Goal: Information Seeking & Learning: Learn about a topic

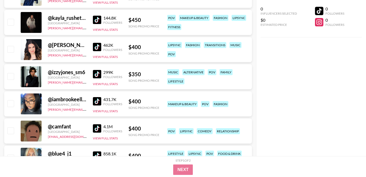
scroll to position [2000, 0]
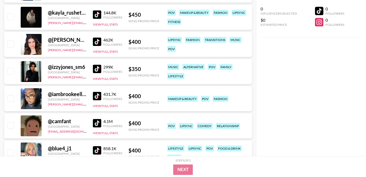
click at [97, 65] on img at bounding box center [97, 69] width 8 height 8
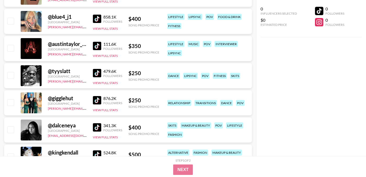
scroll to position [2142, 0]
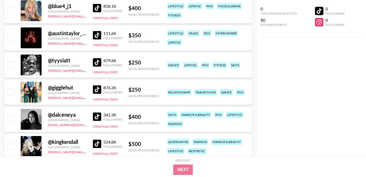
click at [99, 85] on img at bounding box center [97, 89] width 8 height 8
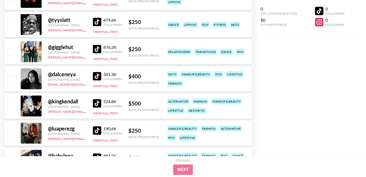
scroll to position [2184, 0]
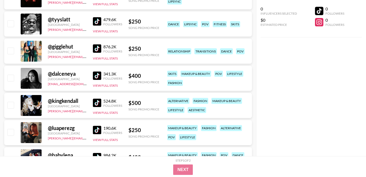
click at [96, 72] on img at bounding box center [97, 76] width 8 height 8
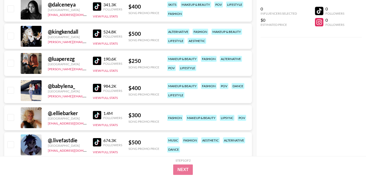
scroll to position [2259, 0]
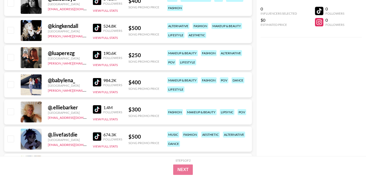
click at [95, 51] on img at bounding box center [97, 55] width 8 height 8
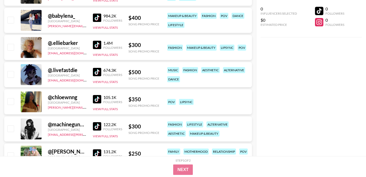
scroll to position [2325, 0]
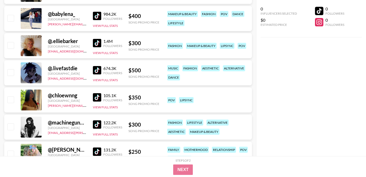
click at [98, 93] on img at bounding box center [97, 97] width 8 height 8
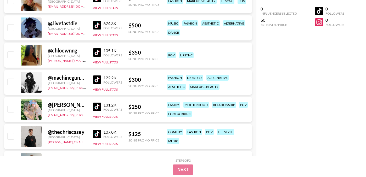
scroll to position [2372, 0]
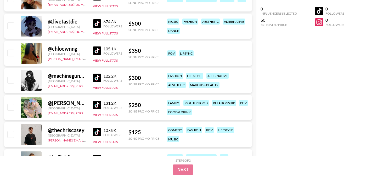
click at [98, 74] on img at bounding box center [97, 78] width 8 height 8
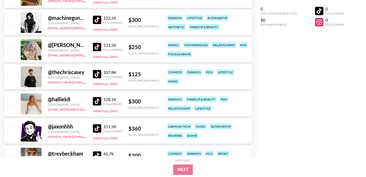
scroll to position [2431, 0]
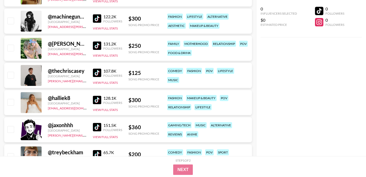
click at [95, 69] on img at bounding box center [97, 73] width 8 height 8
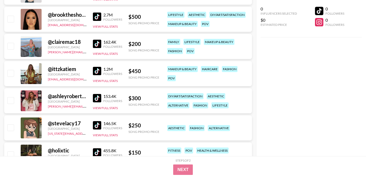
scroll to position [2639, 0]
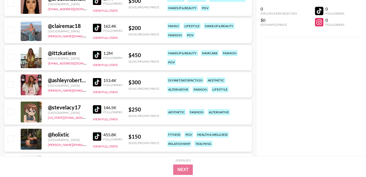
click at [98, 78] on img at bounding box center [97, 82] width 8 height 8
click at [99, 105] on img at bounding box center [97, 109] width 8 height 8
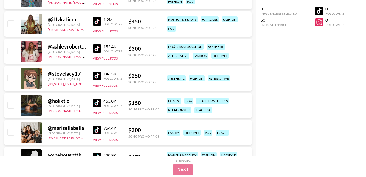
scroll to position [2674, 0]
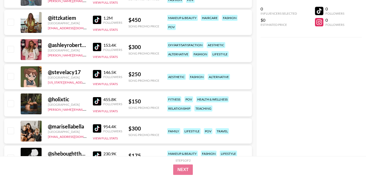
click at [98, 97] on img at bounding box center [97, 101] width 8 height 8
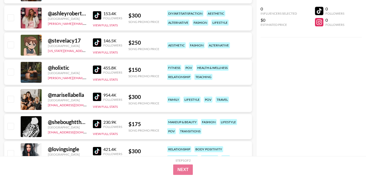
scroll to position [2708, 0]
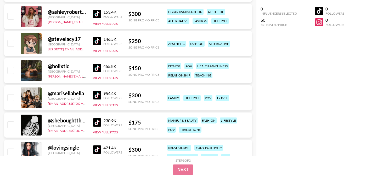
click at [96, 91] on img at bounding box center [97, 95] width 8 height 8
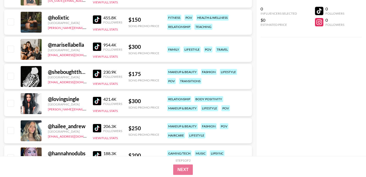
scroll to position [2756, 0]
click at [97, 70] on img at bounding box center [97, 74] width 8 height 8
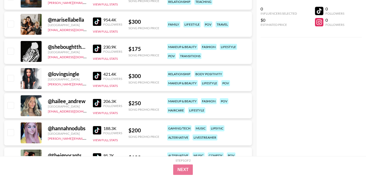
scroll to position [2810, 0]
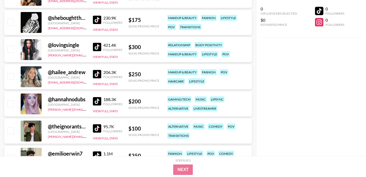
click at [99, 97] on img at bounding box center [97, 101] width 8 height 8
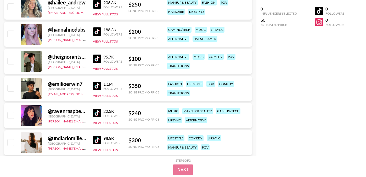
scroll to position [2881, 0]
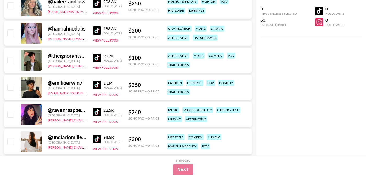
click at [100, 108] on img at bounding box center [97, 112] width 8 height 8
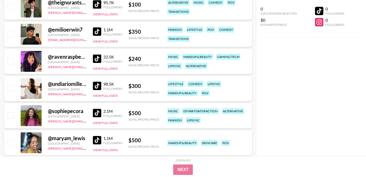
scroll to position [2942, 0]
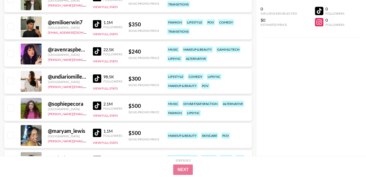
click at [96, 75] on img at bounding box center [97, 79] width 8 height 8
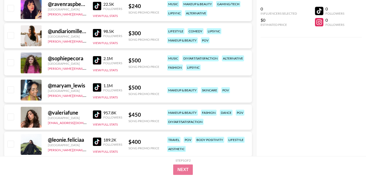
scroll to position [2990, 0]
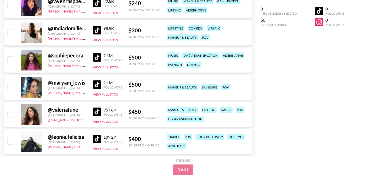
click at [97, 108] on img at bounding box center [97, 112] width 8 height 8
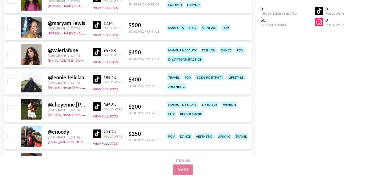
scroll to position [3049, 0]
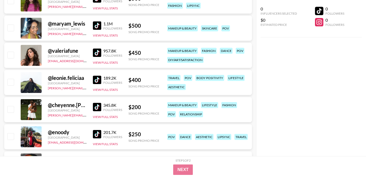
click at [94, 76] on img at bounding box center [97, 80] width 8 height 8
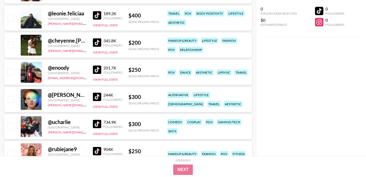
scroll to position [3115, 0]
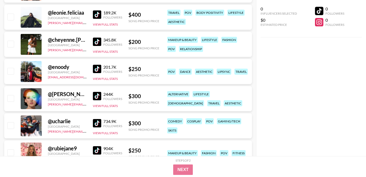
click at [99, 38] on img at bounding box center [97, 42] width 8 height 8
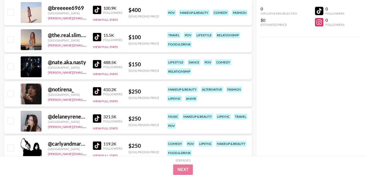
scroll to position [3310, 0]
click at [96, 87] on img at bounding box center [97, 91] width 8 height 8
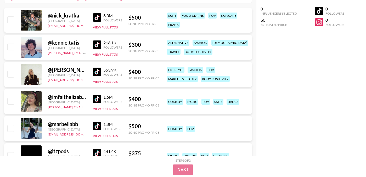
scroll to position [0, 0]
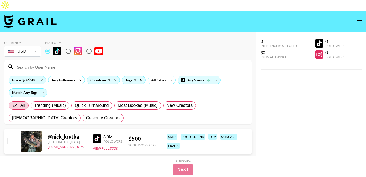
click at [95, 63] on input at bounding box center [131, 67] width 234 height 8
paste input "itzpods"
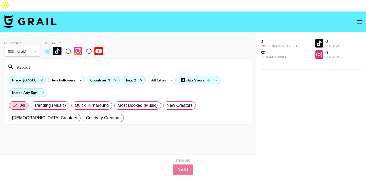
click at [18, 63] on input "itzpods" at bounding box center [131, 67] width 234 height 8
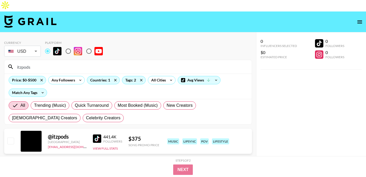
click at [94, 60] on div "itzpods" at bounding box center [127, 67] width 247 height 14
click at [94, 61] on div "itzpods" at bounding box center [127, 67] width 247 height 14
click at [94, 63] on input "itzpods" at bounding box center [131, 67] width 234 height 8
paste input "[PERSON_NAME].traveller"
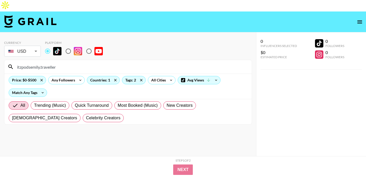
drag, startPoint x: 28, startPoint y: 56, endPoint x: 7, endPoint y: 56, distance: 21.7
click at [7, 60] on div "itzpodsemily.traveller" at bounding box center [127, 67] width 247 height 14
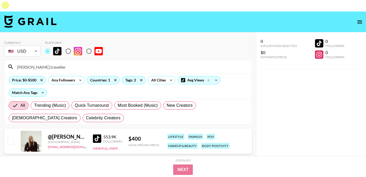
type input "[PERSON_NAME].traveller"
click at [134, 76] on div "Tags: 2" at bounding box center [133, 80] width 23 height 8
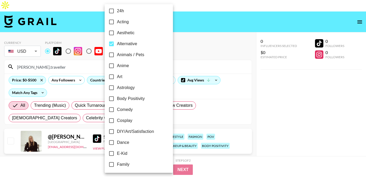
scroll to position [3, 0]
click at [129, 50] on label "Animals / Pets" at bounding box center [135, 54] width 59 height 11
click at [117, 50] on input "Animals / Pets" at bounding box center [111, 54] width 11 height 11
checkbox input "true"
click at [176, 38] on div at bounding box center [183, 88] width 366 height 177
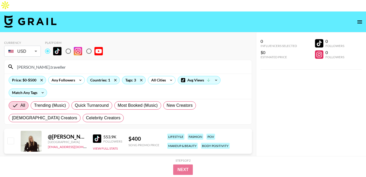
click at [50, 63] on input "[PERSON_NAME].traveller" at bounding box center [131, 67] width 234 height 8
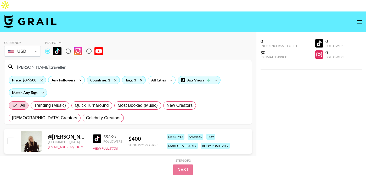
click at [50, 63] on input "[PERSON_NAME].traveller" at bounding box center [131, 67] width 234 height 8
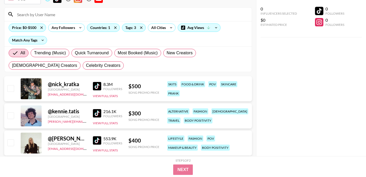
scroll to position [49, 0]
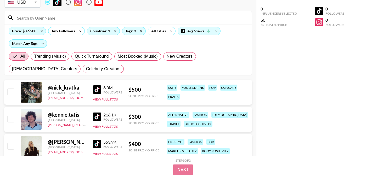
click at [99, 85] on img at bounding box center [97, 89] width 8 height 8
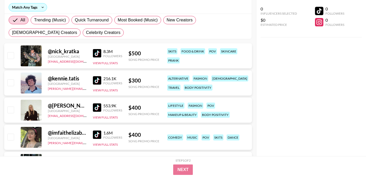
scroll to position [98, 0]
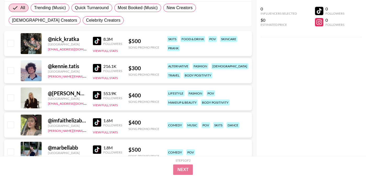
click at [97, 64] on img at bounding box center [97, 68] width 8 height 8
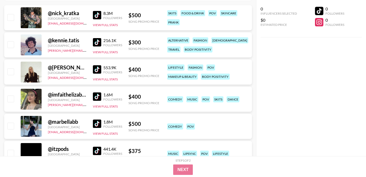
scroll to position [124, 0]
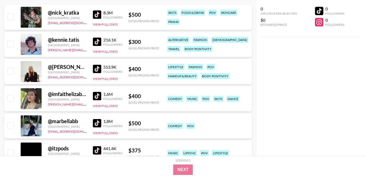
click at [100, 92] on img at bounding box center [97, 96] width 8 height 8
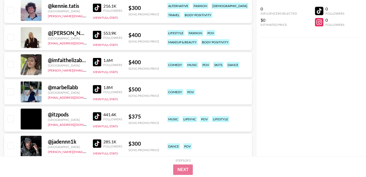
scroll to position [159, 0]
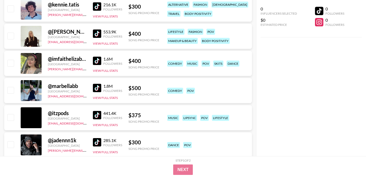
click at [98, 84] on img at bounding box center [97, 88] width 8 height 8
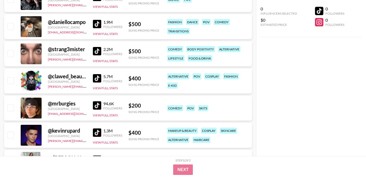
scroll to position [307, 0]
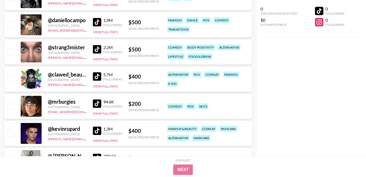
click at [99, 72] on img at bounding box center [97, 76] width 8 height 8
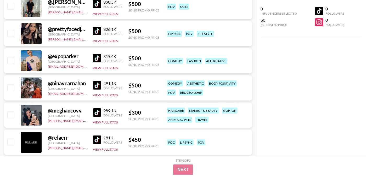
scroll to position [463, 0]
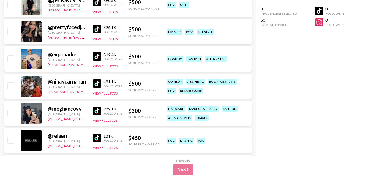
click at [98, 107] on img at bounding box center [97, 111] width 8 height 8
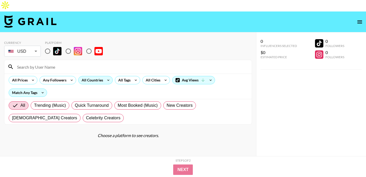
click at [97, 76] on div "All Countries" at bounding box center [91, 80] width 26 height 8
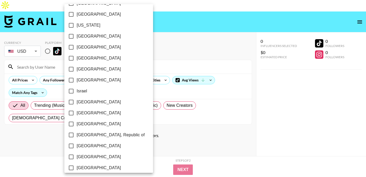
scroll to position [432, 0]
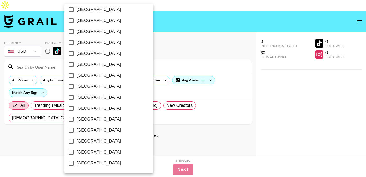
click at [97, 150] on span "[GEOGRAPHIC_DATA]" at bounding box center [99, 152] width 44 height 6
click at [77, 150] on input "[GEOGRAPHIC_DATA]" at bounding box center [71, 152] width 11 height 11
checkbox input "true"
click at [161, 43] on div at bounding box center [183, 88] width 366 height 177
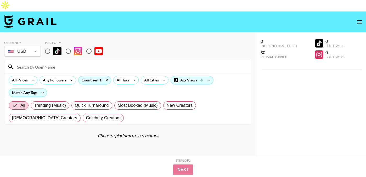
click at [48, 46] on input "radio" at bounding box center [47, 51] width 11 height 11
radio input "true"
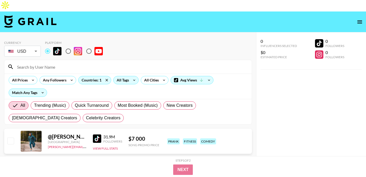
click at [125, 76] on div "All Tags" at bounding box center [121, 80] width 16 height 8
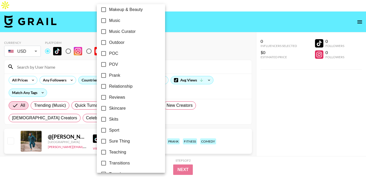
scroll to position [307, 0]
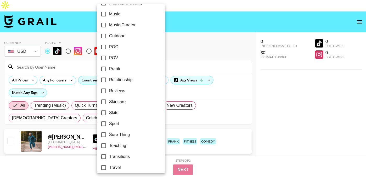
click at [126, 82] on span "Relationship" at bounding box center [121, 80] width 24 height 6
click at [109, 82] on input "Relationship" at bounding box center [103, 80] width 11 height 11
checkbox input "true"
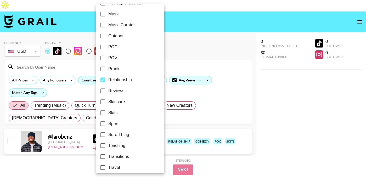
click at [174, 51] on div at bounding box center [183, 88] width 366 height 177
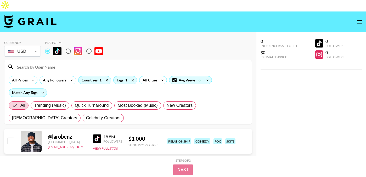
scroll to position [3, 0]
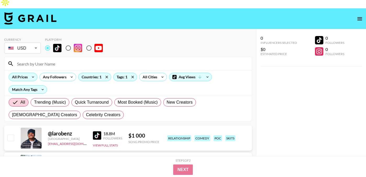
click at [27, 73] on div "All Prices" at bounding box center [19, 77] width 20 height 8
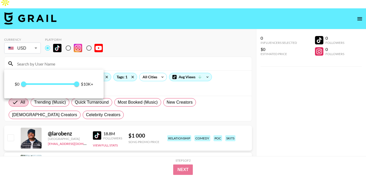
click at [51, 83] on span at bounding box center [51, 84] width 54 height 2
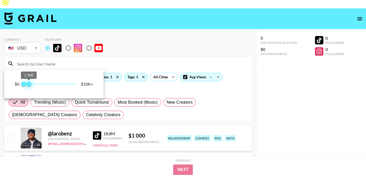
type input "750"
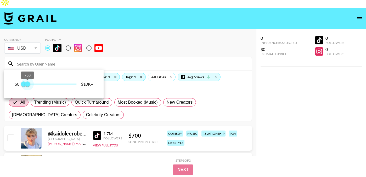
drag, startPoint x: 52, startPoint y: 84, endPoint x: 28, endPoint y: 85, distance: 24.1
click at [28, 85] on span "750" at bounding box center [27, 84] width 5 height 5
click at [159, 42] on div at bounding box center [183, 88] width 366 height 177
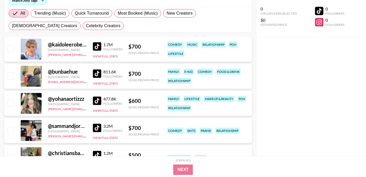
scroll to position [94, 0]
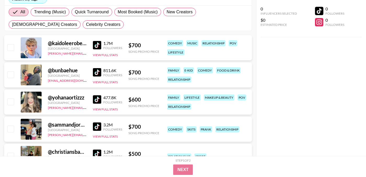
click at [98, 95] on img at bounding box center [97, 99] width 8 height 8
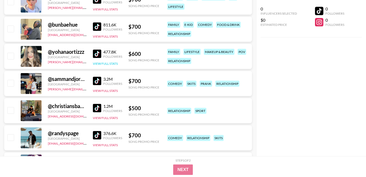
scroll to position [141, 0]
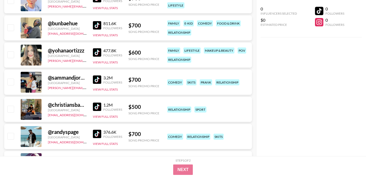
click at [99, 76] on img at bounding box center [97, 80] width 8 height 8
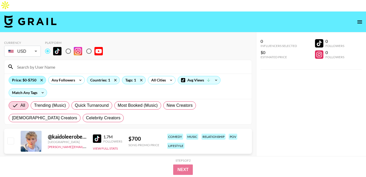
click at [32, 76] on div "Price: $0-$750" at bounding box center [27, 80] width 37 height 8
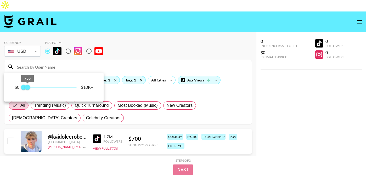
type input "500"
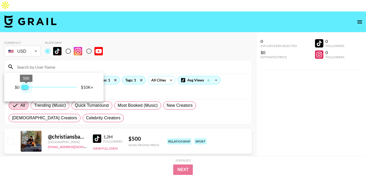
click at [26, 87] on span "500" at bounding box center [26, 87] width 5 height 5
click at [141, 86] on div at bounding box center [183, 88] width 366 height 177
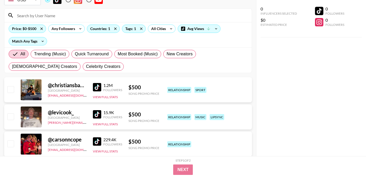
scroll to position [53, 0]
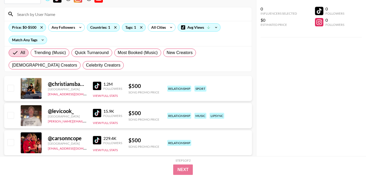
click at [98, 82] on img at bounding box center [97, 86] width 8 height 8
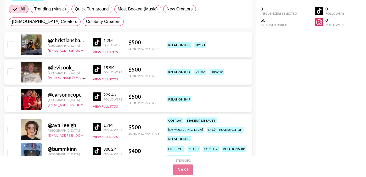
scroll to position [97, 0]
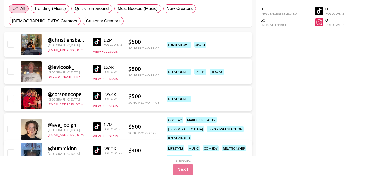
click at [99, 92] on img at bounding box center [97, 96] width 8 height 8
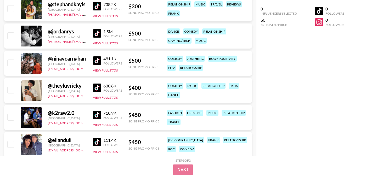
scroll to position [325, 0]
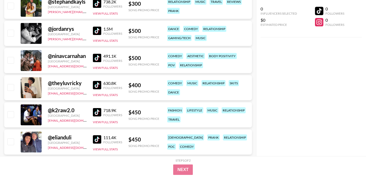
click at [95, 54] on img at bounding box center [97, 58] width 8 height 8
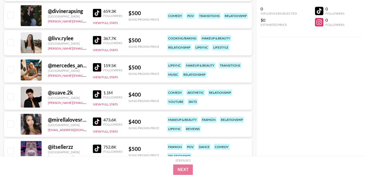
scroll to position [513, 0]
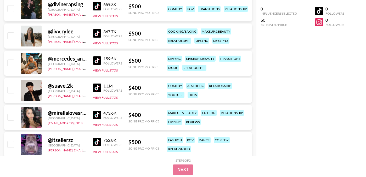
click at [99, 84] on img at bounding box center [97, 88] width 8 height 8
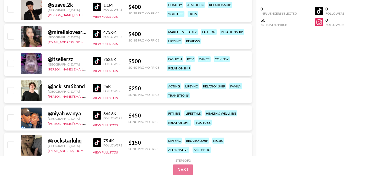
scroll to position [603, 0]
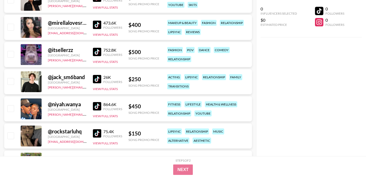
click at [96, 102] on img at bounding box center [97, 106] width 8 height 8
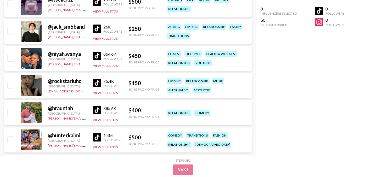
scroll to position [655, 0]
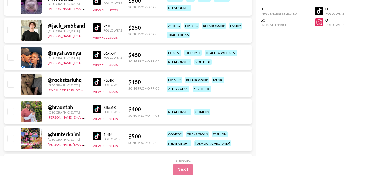
click at [96, 103] on div "385.6K Followers View Full Stats" at bounding box center [107, 112] width 29 height 19
click at [96, 105] on img at bounding box center [97, 109] width 8 height 8
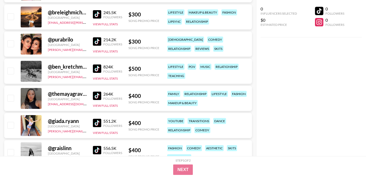
scroll to position [807, 0]
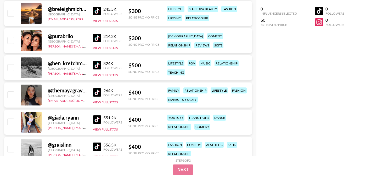
click at [95, 88] on img at bounding box center [97, 92] width 8 height 8
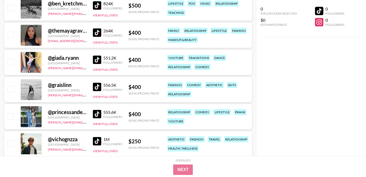
scroll to position [872, 0]
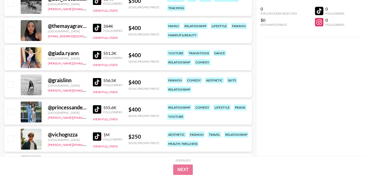
click at [96, 78] on img at bounding box center [97, 82] width 8 height 8
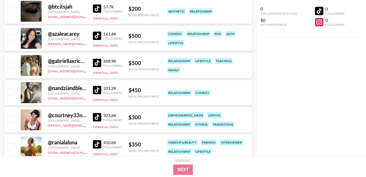
scroll to position [1029, 0]
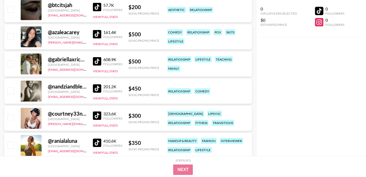
click at [97, 84] on img at bounding box center [97, 88] width 8 height 8
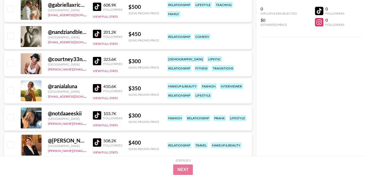
scroll to position [1092, 0]
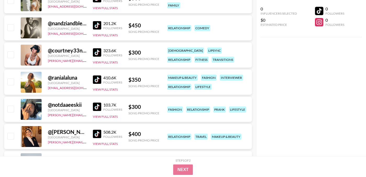
click at [96, 103] on img at bounding box center [97, 107] width 8 height 8
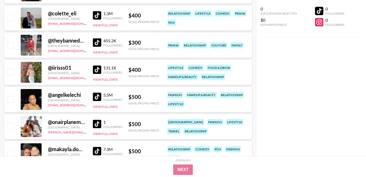
scroll to position [1255, 0]
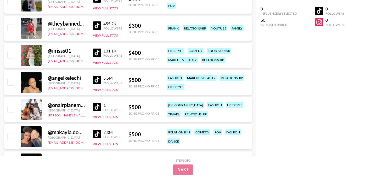
click at [99, 76] on img at bounding box center [97, 80] width 8 height 8
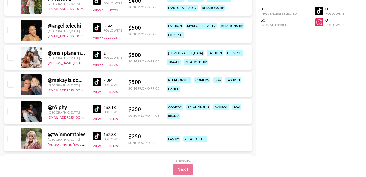
scroll to position [1309, 0]
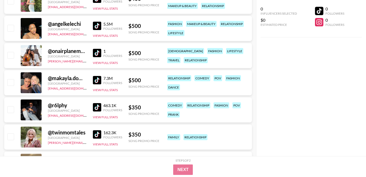
click at [94, 76] on img at bounding box center [97, 80] width 8 height 8
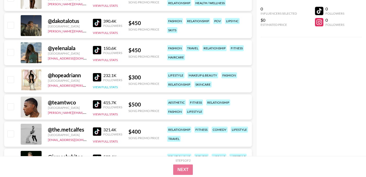
scroll to position [1585, 0]
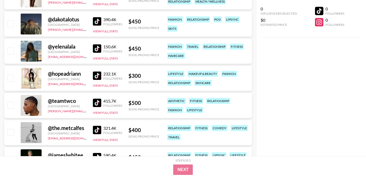
click at [98, 99] on img at bounding box center [97, 103] width 8 height 8
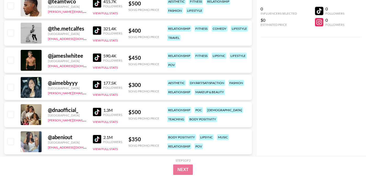
scroll to position [1687, 0]
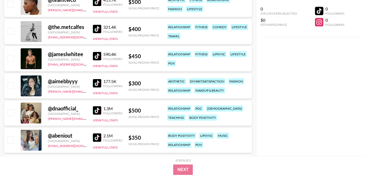
click at [99, 79] on img at bounding box center [97, 83] width 8 height 8
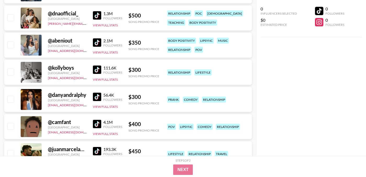
scroll to position [1782, 0]
click at [101, 93] on img at bounding box center [97, 97] width 8 height 8
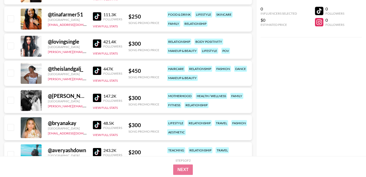
scroll to position [2570, 0]
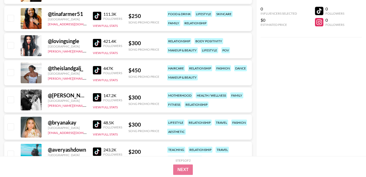
click at [99, 93] on img at bounding box center [97, 97] width 8 height 8
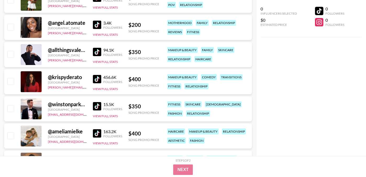
scroll to position [2839, 0]
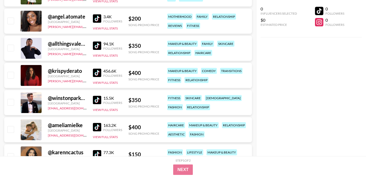
click at [97, 42] on img at bounding box center [97, 46] width 8 height 8
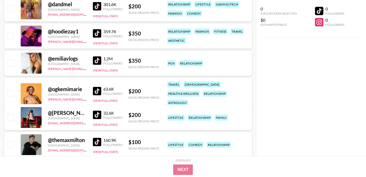
scroll to position [3449, 0]
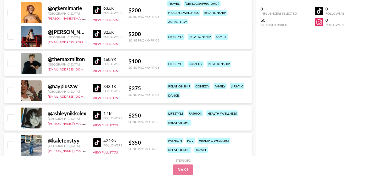
click at [95, 84] on img at bounding box center [97, 88] width 8 height 8
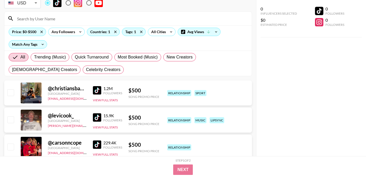
scroll to position [49, 0]
